Goal: Information Seeking & Learning: Stay updated

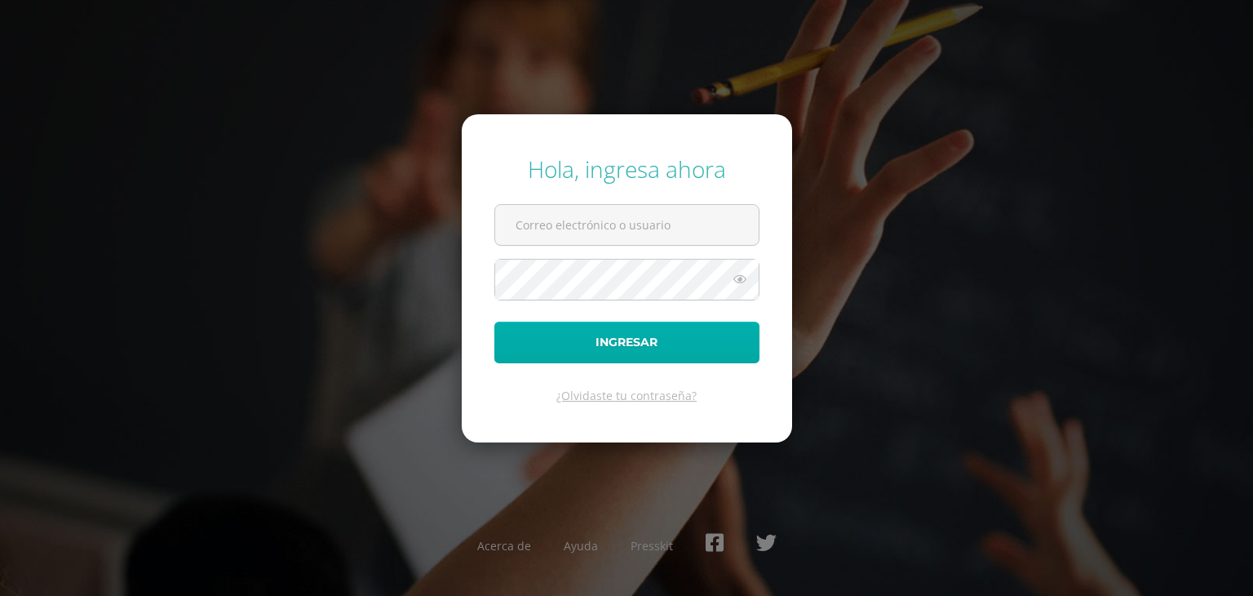
type input "[EMAIL_ADDRESS][DOMAIN_NAME]"
click at [620, 350] on button "Ingresar" at bounding box center [626, 342] width 265 height 42
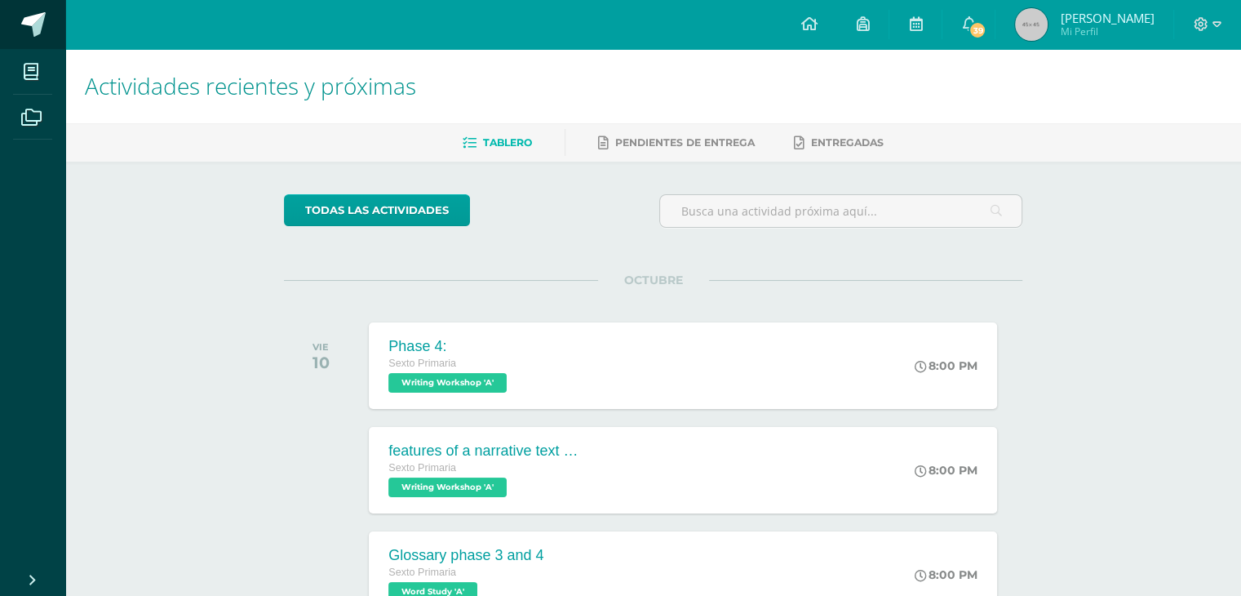
click at [31, 33] on span at bounding box center [33, 24] width 24 height 24
click at [32, 68] on icon at bounding box center [31, 72] width 15 height 16
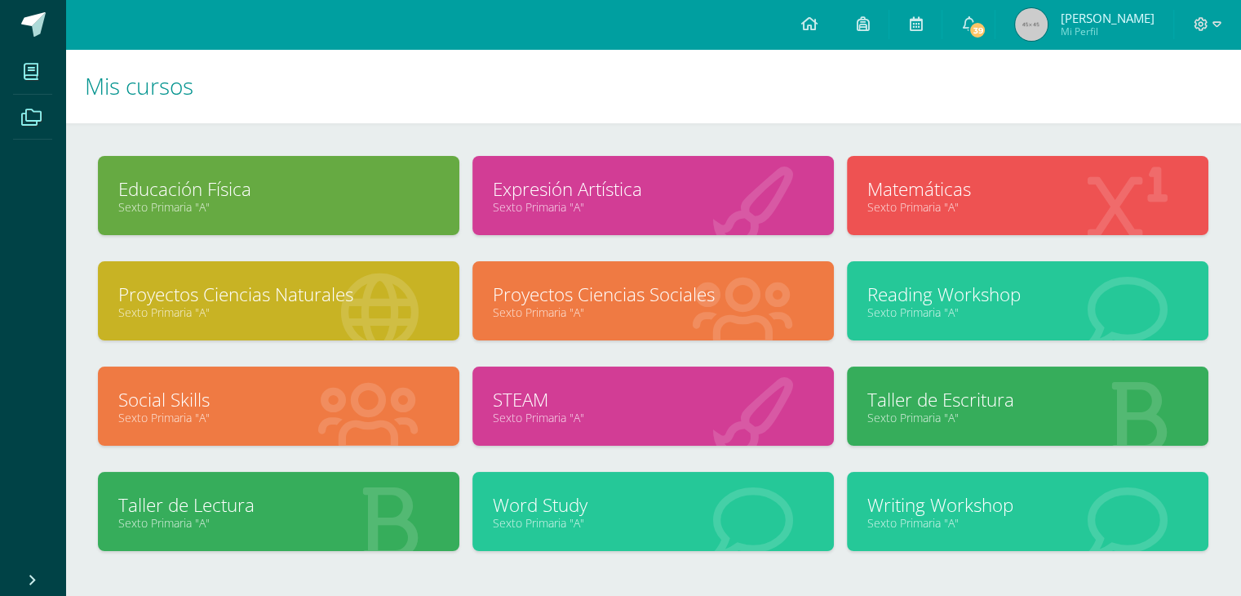
click at [29, 105] on span at bounding box center [31, 116] width 37 height 37
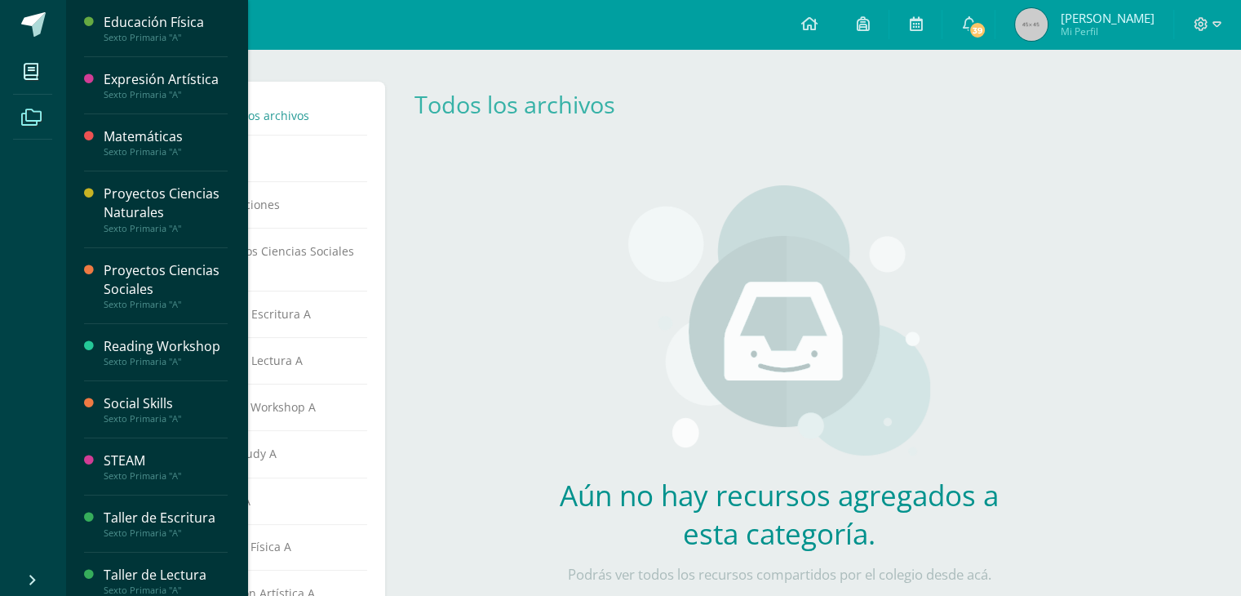
click at [33, 47] on link at bounding box center [32, 24] width 65 height 49
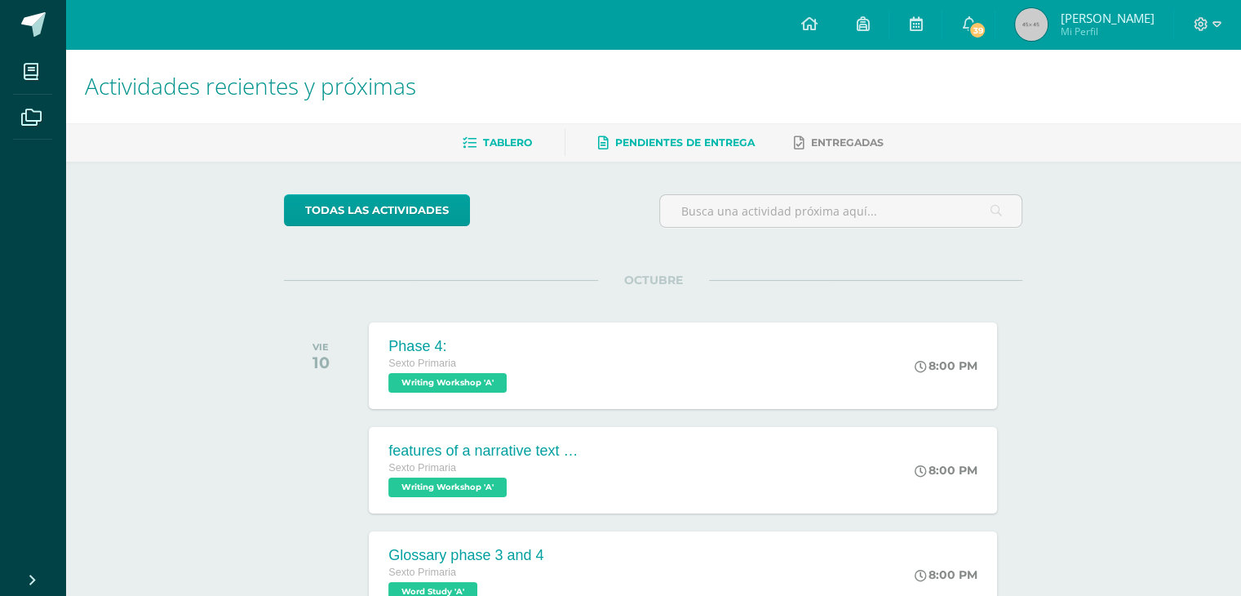
click at [711, 142] on span "Pendientes de entrega" at bounding box center [685, 142] width 140 height 12
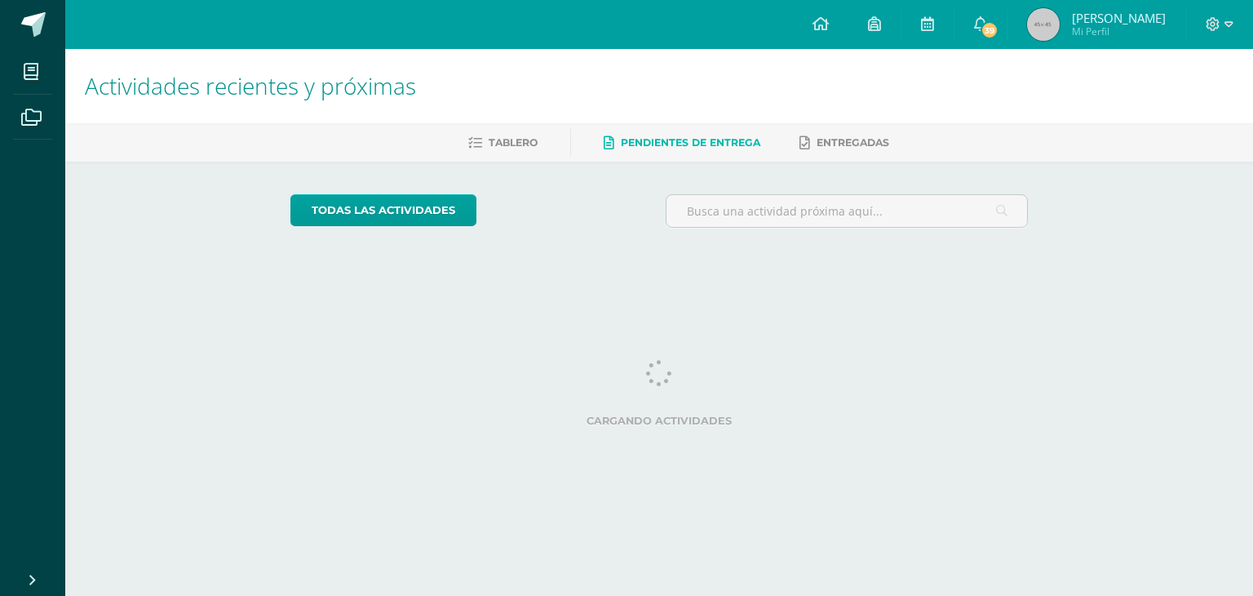
click at [954, 26] on link at bounding box center [928, 24] width 52 height 49
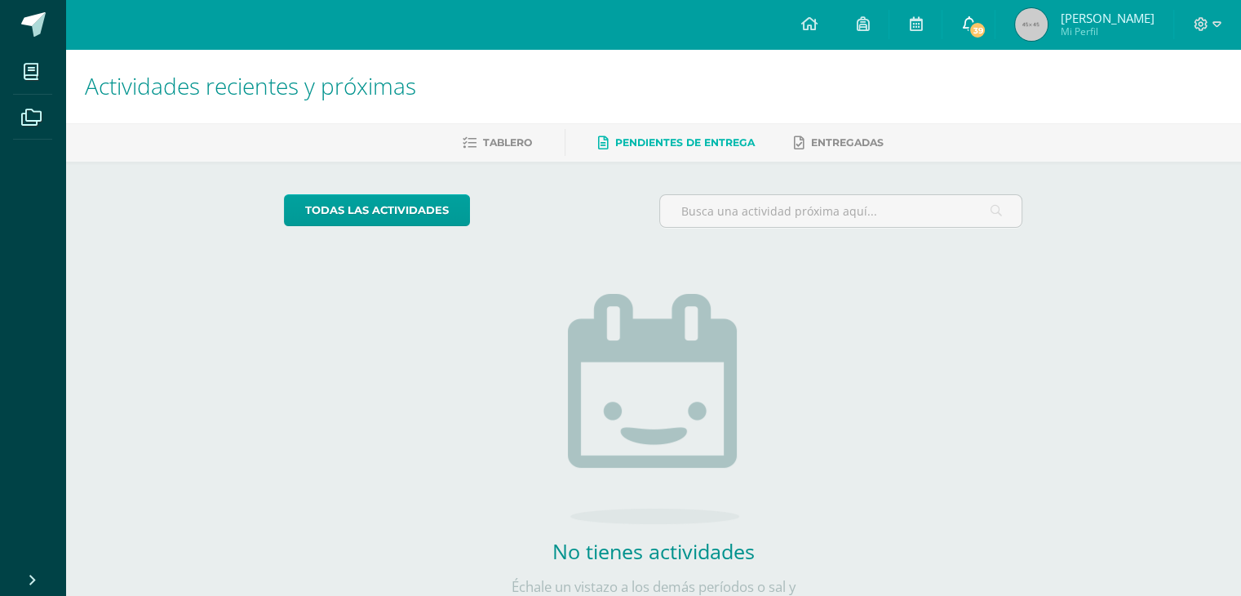
click at [975, 20] on icon at bounding box center [968, 23] width 13 height 15
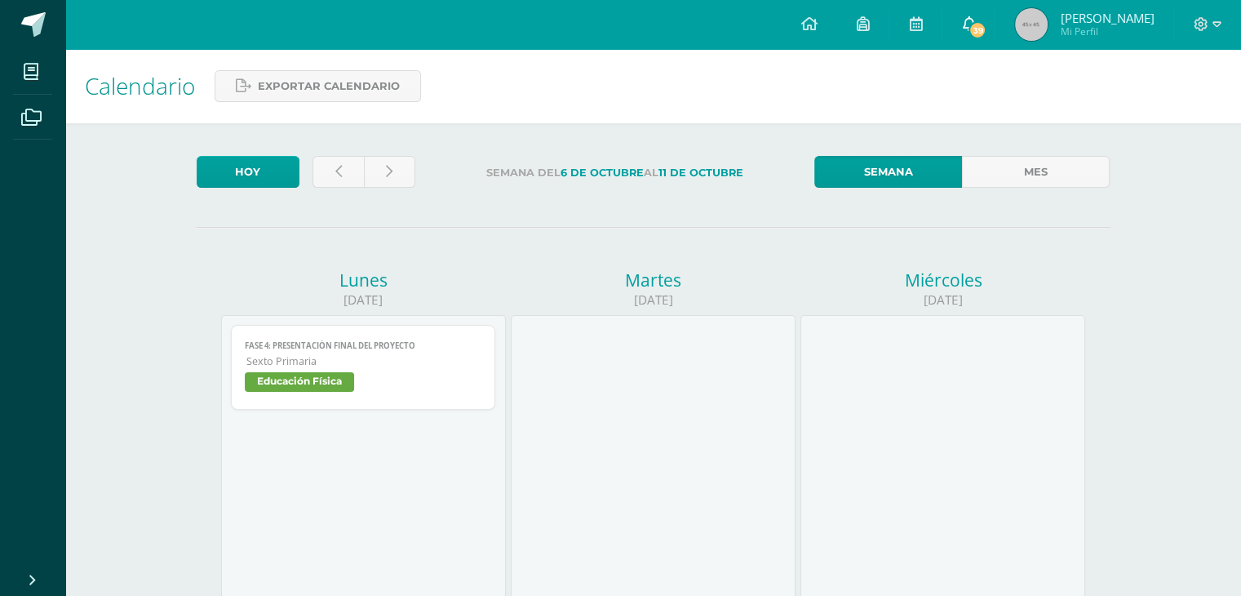
click at [974, 40] on link "39" at bounding box center [968, 24] width 52 height 49
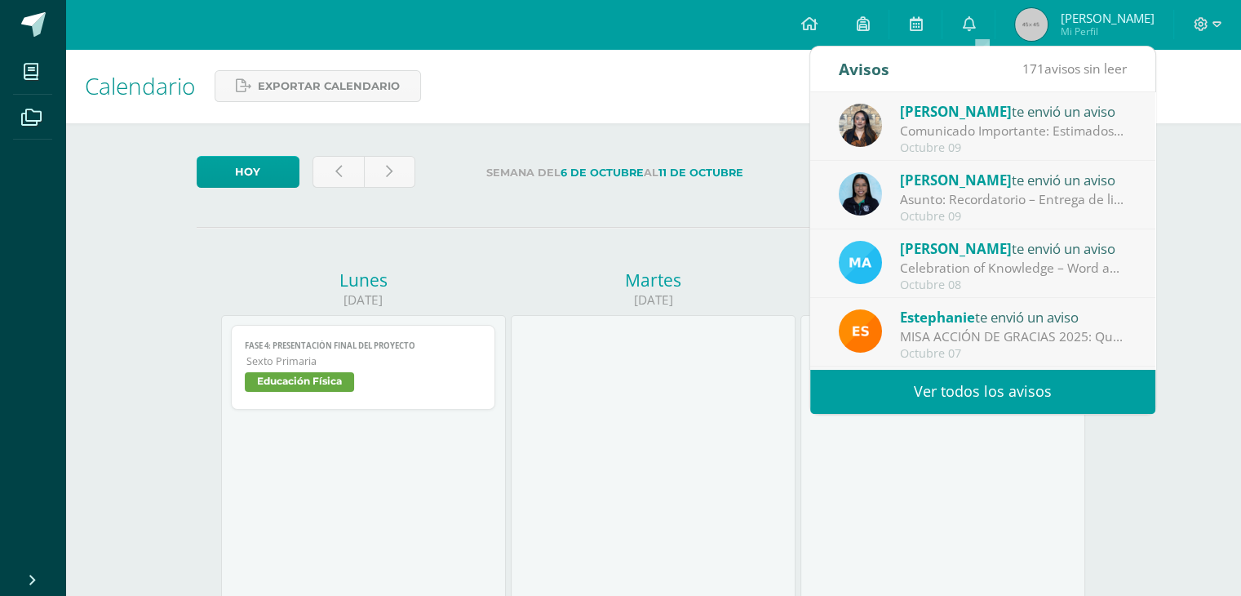
click at [999, 376] on link "Ver todos los avisos" at bounding box center [982, 391] width 345 height 45
click at [998, 379] on link "Ver todos los avisos" at bounding box center [982, 391] width 345 height 45
click at [995, 386] on link "Ver todos los avisos" at bounding box center [982, 391] width 345 height 45
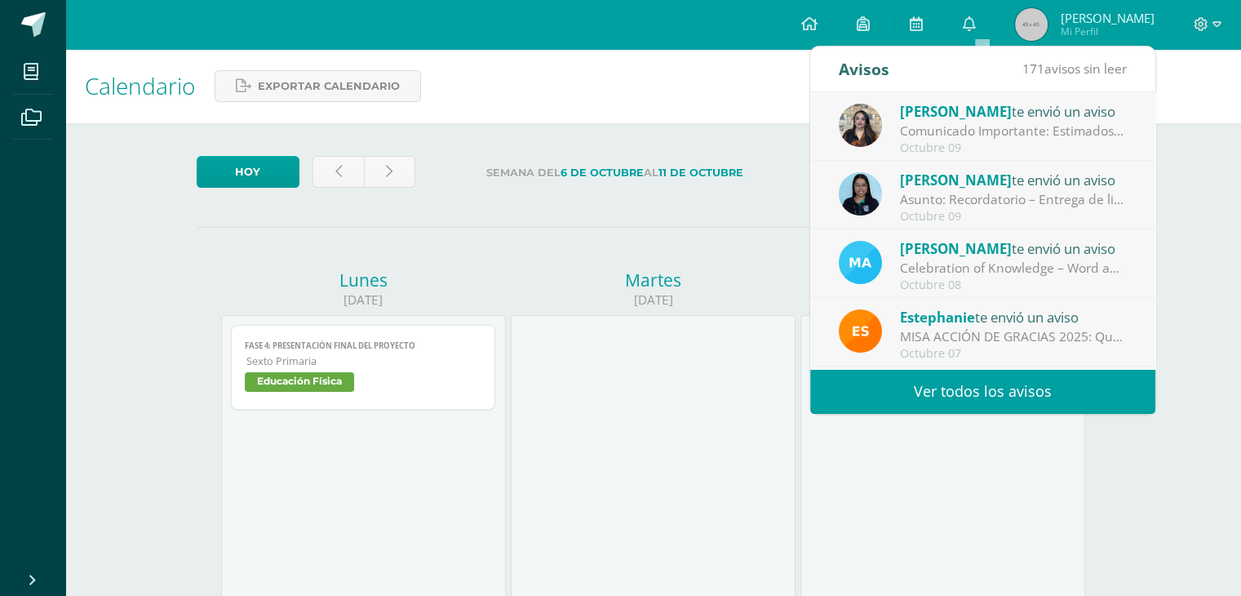
click at [993, 388] on link "Ver todos los avisos" at bounding box center [982, 391] width 345 height 45
click at [988, 390] on link "Ver todos los avisos" at bounding box center [982, 391] width 345 height 45
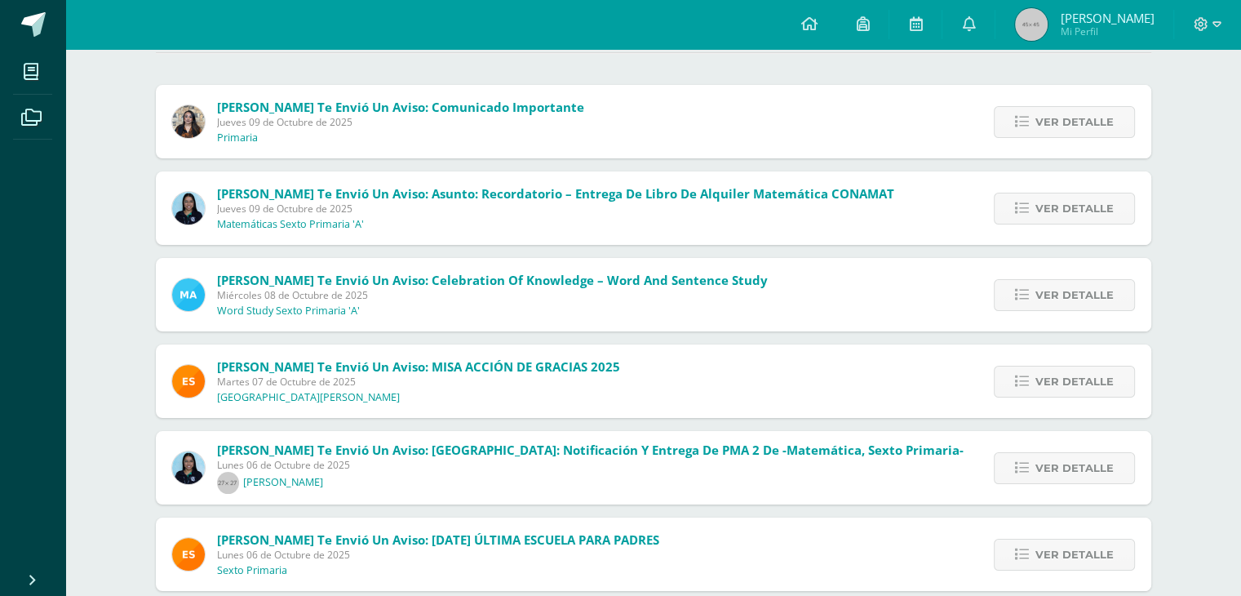
scroll to position [82, 0]
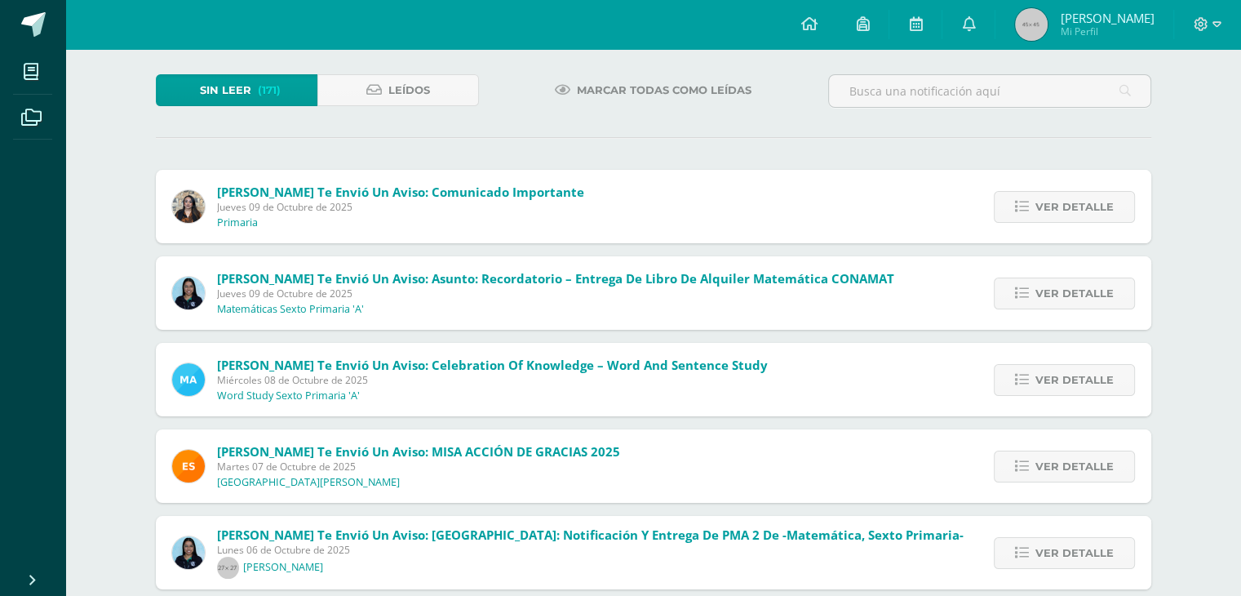
drag, startPoint x: 579, startPoint y: 331, endPoint x: 574, endPoint y: 344, distance: 13.9
drag, startPoint x: 574, startPoint y: 344, endPoint x: 455, endPoint y: 366, distance: 121.1
click at [455, 366] on span "[PERSON_NAME] te envió un aviso: Celebration of Knowledge – Word and Sentence S…" at bounding box center [492, 365] width 551 height 16
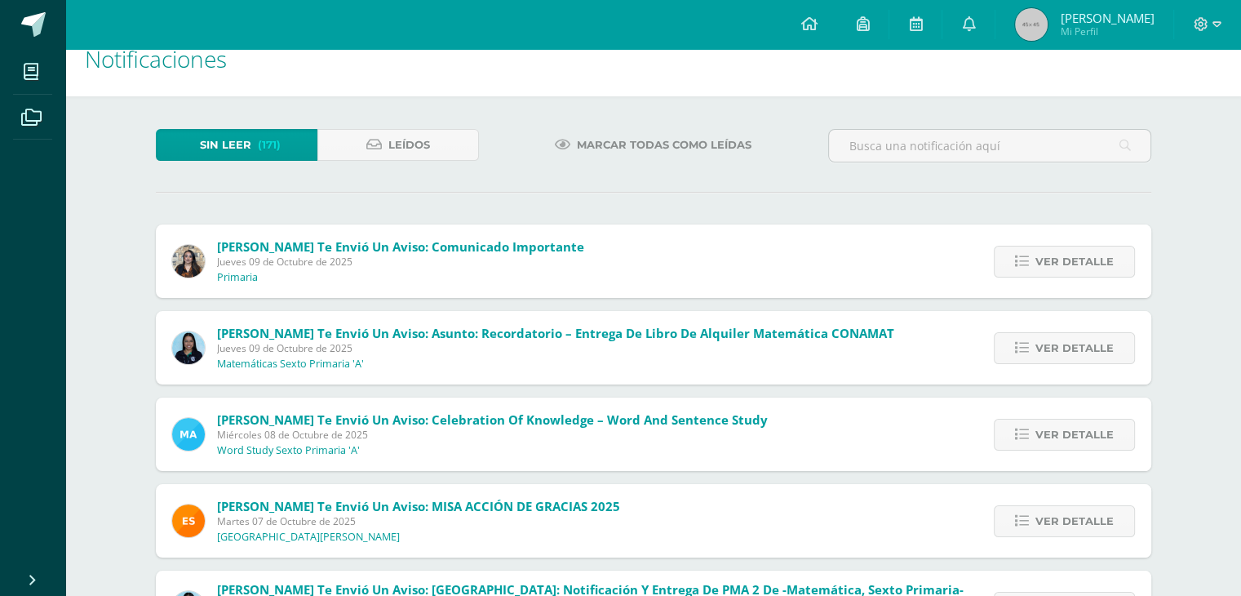
scroll to position [0, 0]
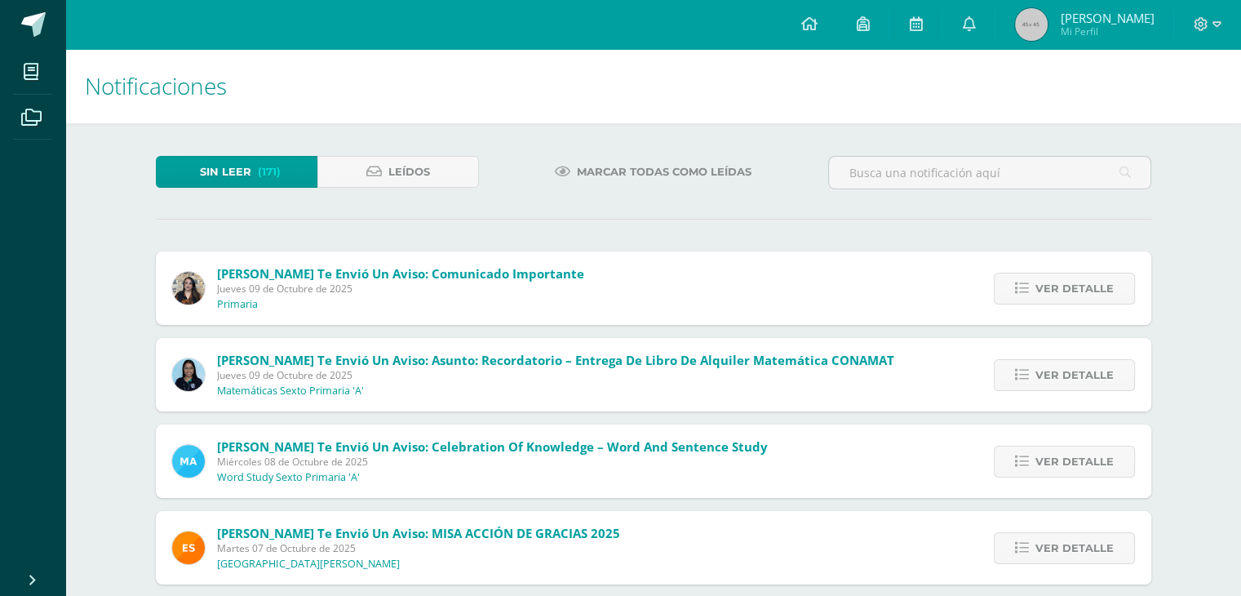
click at [640, 169] on span "Marcar todas como leídas" at bounding box center [664, 172] width 175 height 30
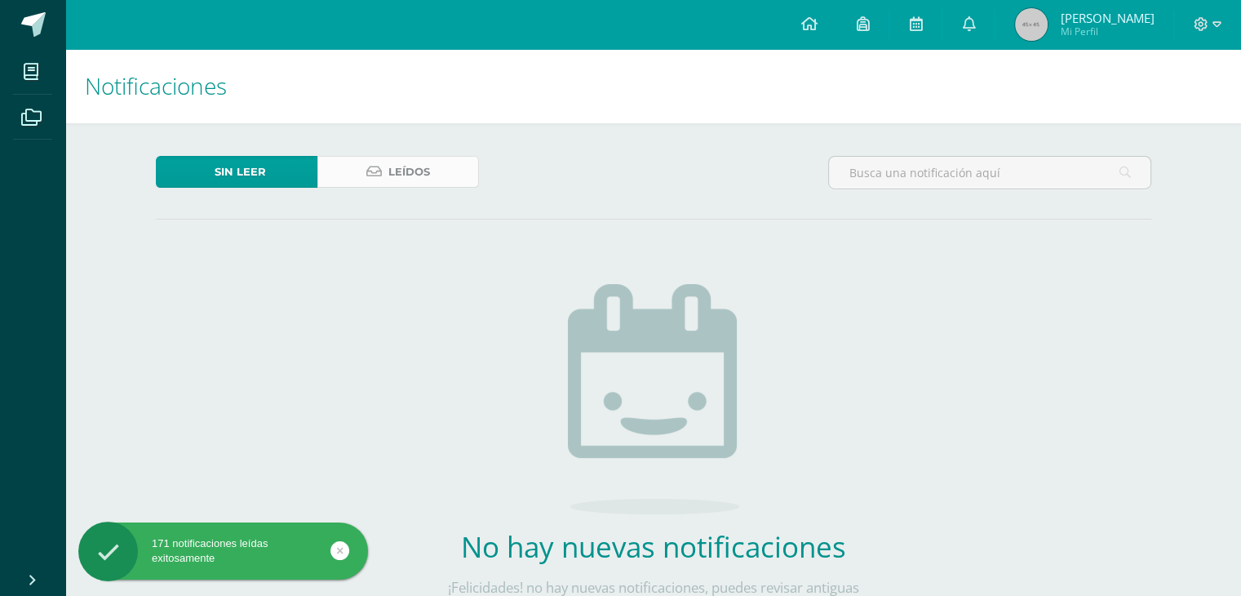
click at [439, 168] on link "Leídos" at bounding box center [398, 172] width 162 height 32
